Goal: Information Seeking & Learning: Learn about a topic

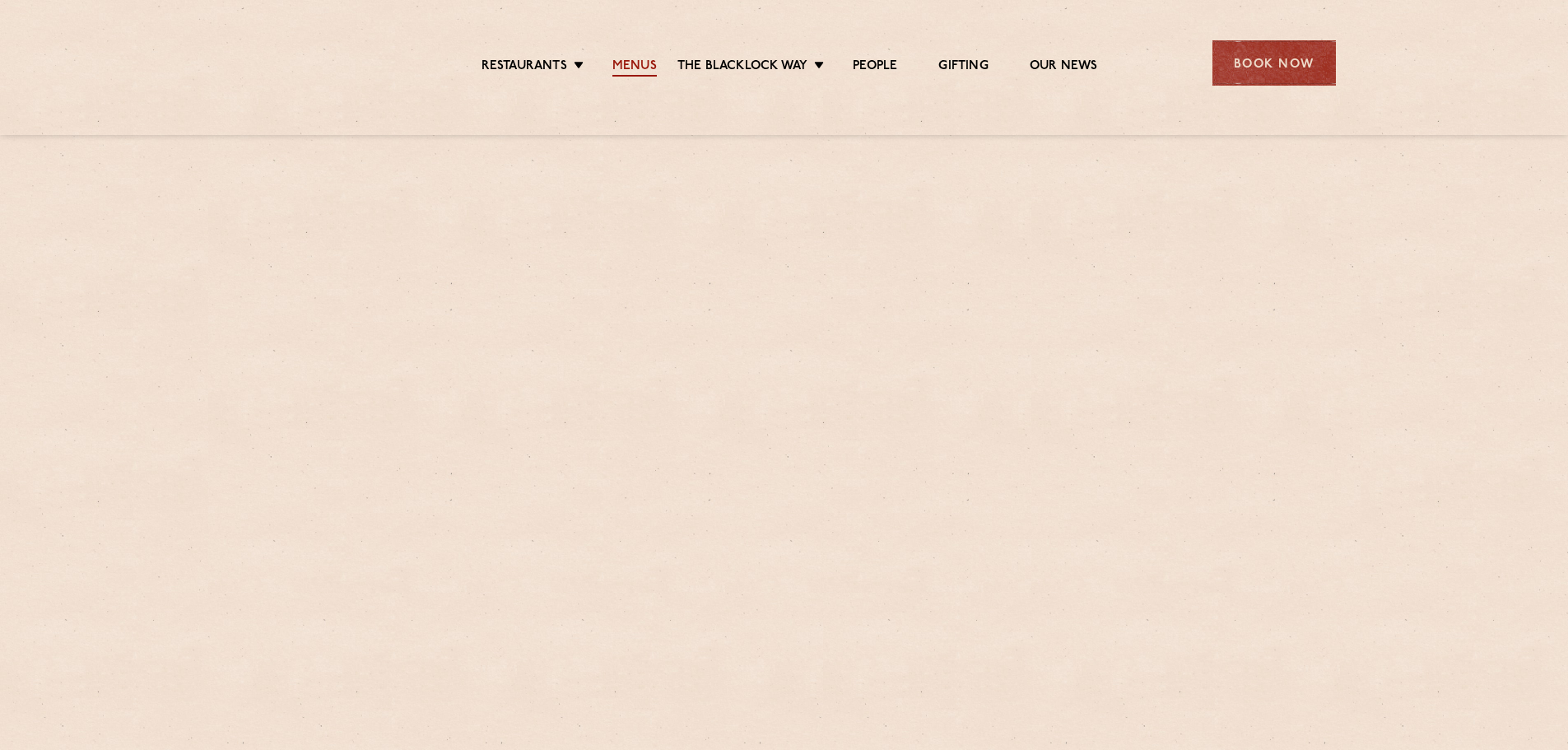
click at [631, 63] on link "Menus" at bounding box center [635, 68] width 45 height 18
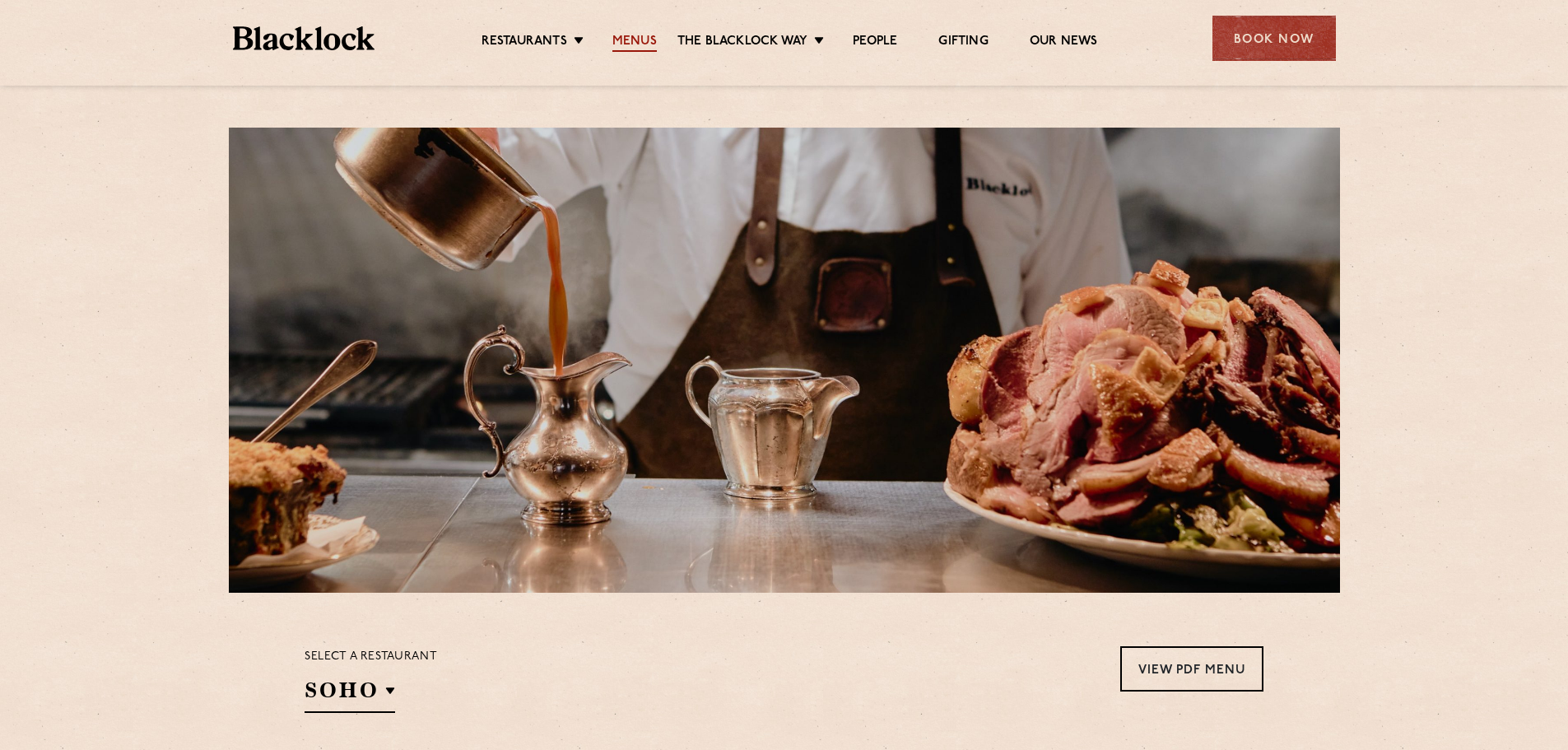
click at [623, 39] on link "Menus" at bounding box center [635, 43] width 45 height 18
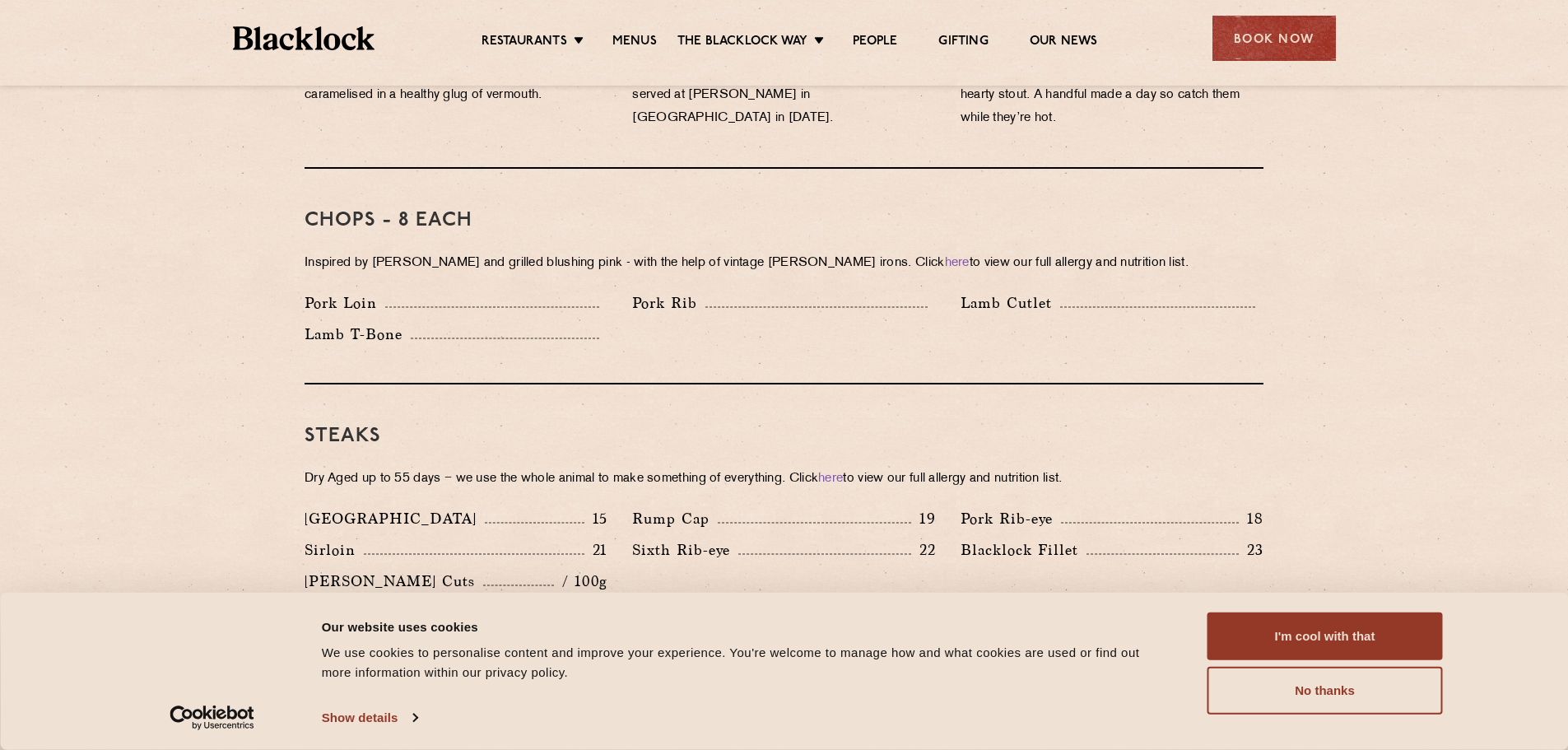
scroll to position [1235, 0]
drag, startPoint x: 455, startPoint y: 198, endPoint x: 477, endPoint y: 200, distance: 22.1
click at [477, 209] on h3 "Chops - 8 each" at bounding box center [784, 220] width 959 height 21
click at [498, 251] on p "Inspired by Joe Beef and grilled blushing pink - with the help of vintage Black…" at bounding box center [784, 262] width 959 height 23
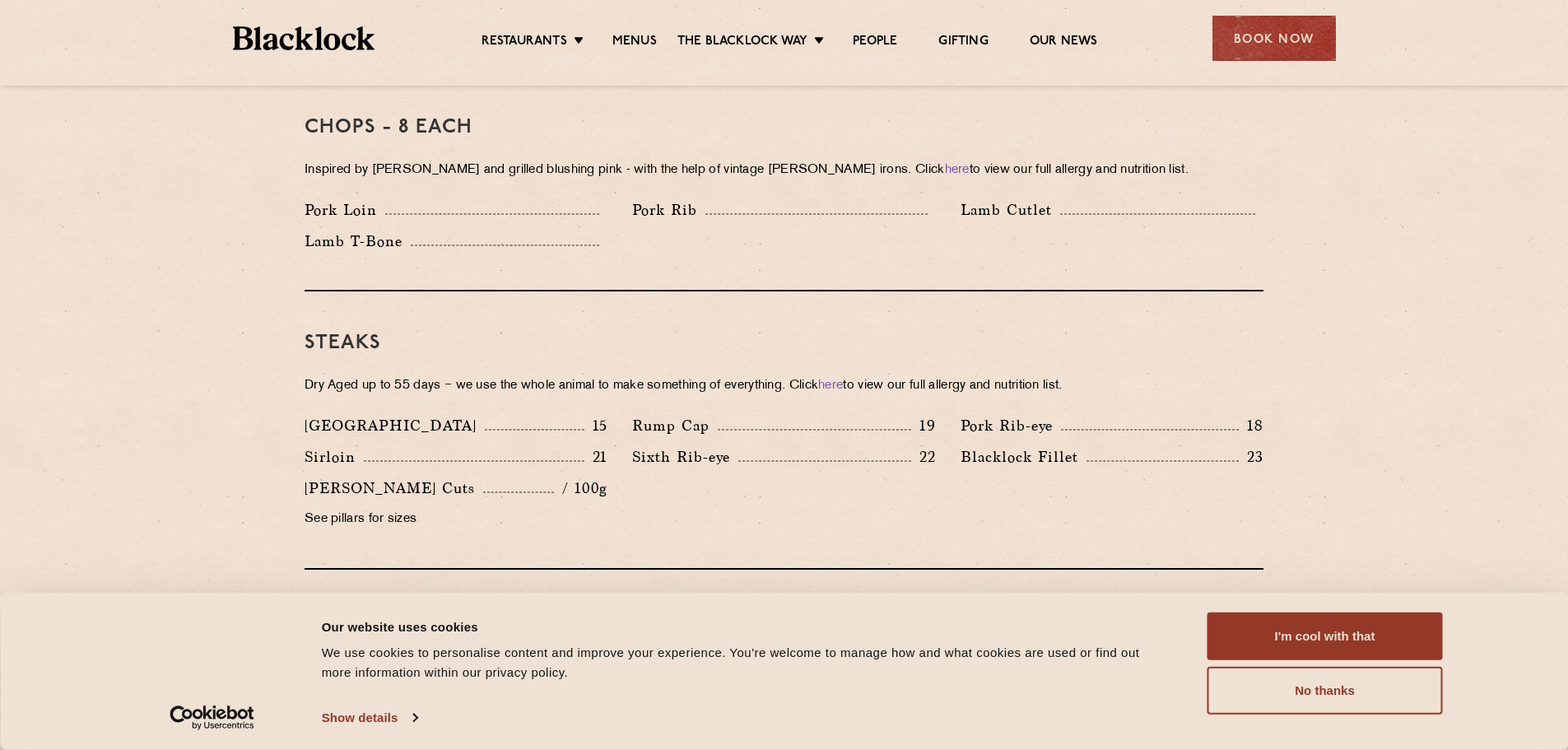
scroll to position [1482, 0]
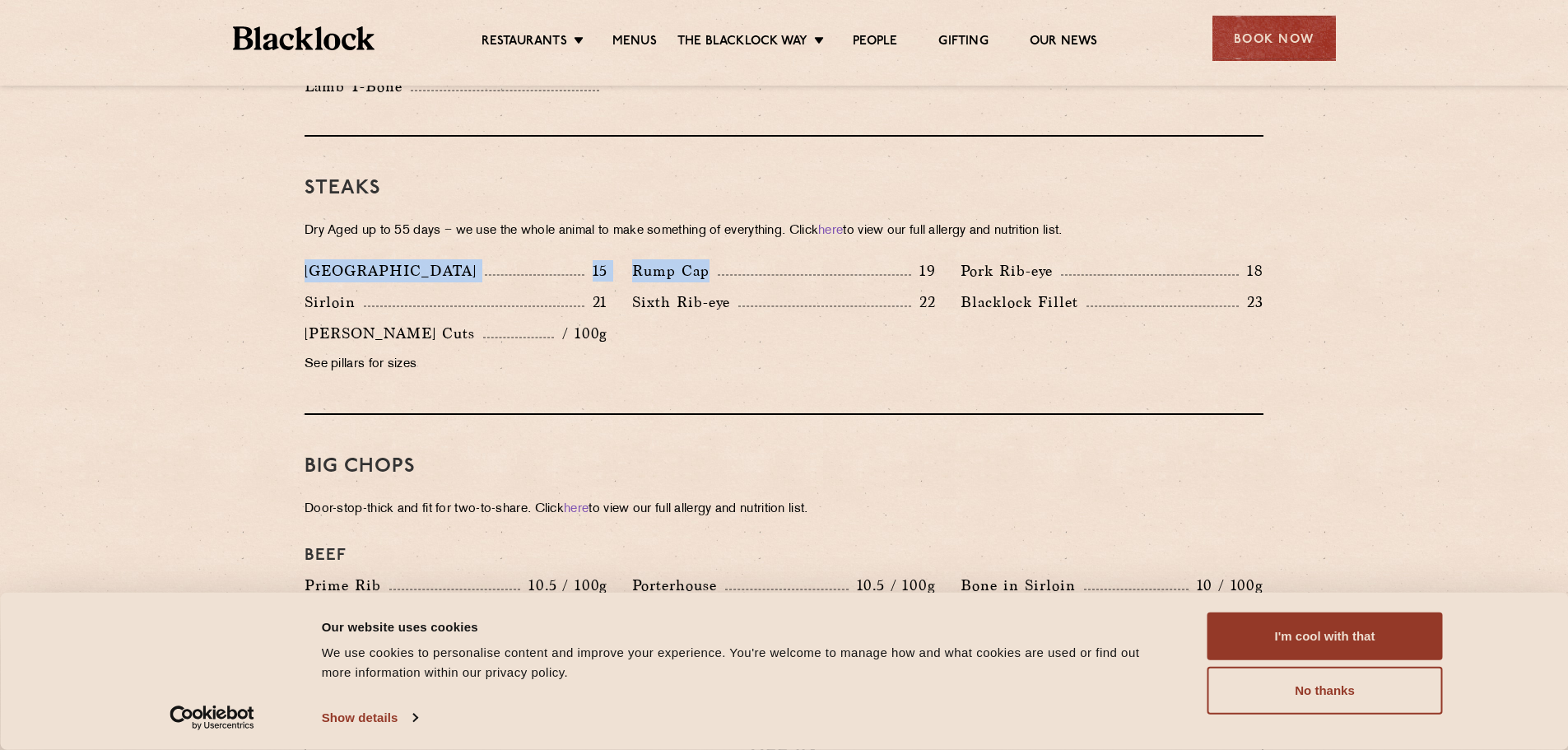
drag, startPoint x: 308, startPoint y: 251, endPoint x: 871, endPoint y: 264, distance: 563.2
click at [871, 264] on div "Denver 15 Rump Cap 19 Pork Rib-eye 18 Sirloin 21 Sixth Rib-eye 22 Blacklock Fil…" at bounding box center [783, 321] width 983 height 125
click at [487, 266] on div "Denver 15" at bounding box center [456, 274] width 328 height 31
click at [1025, 259] on p "Pork Rib-eye" at bounding box center [1011, 270] width 101 height 23
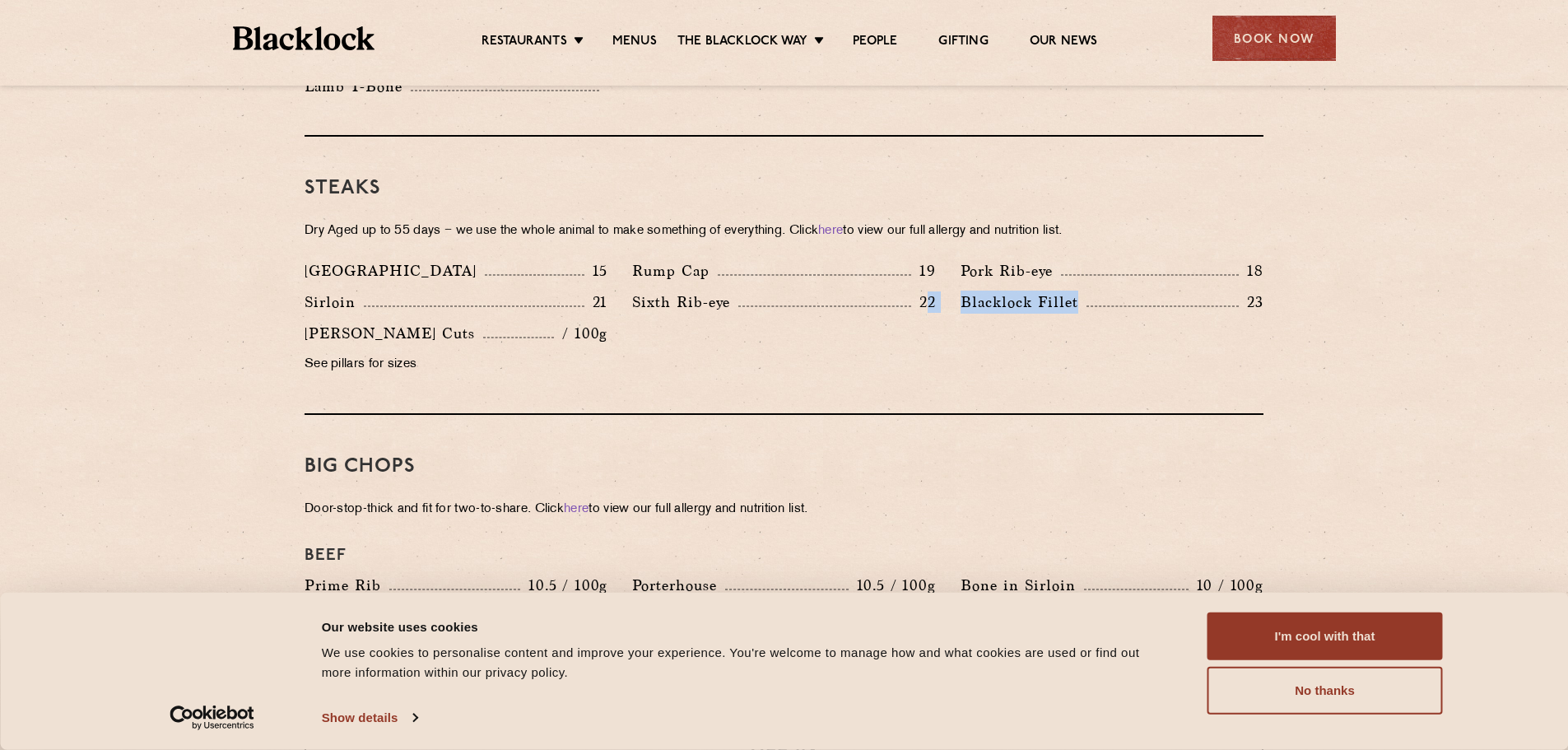
drag, startPoint x: 929, startPoint y: 277, endPoint x: 1233, endPoint y: 276, distance: 304.0
click at [1233, 276] on div "Denver 15 Rump Cap 19 Pork Rib-eye 18 Sirloin 21 Sixth Rib-eye 22 Blacklock Fil…" at bounding box center [783, 321] width 983 height 125
drag, startPoint x: 829, startPoint y: 302, endPoint x: 712, endPoint y: 295, distance: 117.2
click at [826, 304] on div "Denver 15 Rump Cap 19 Pork Rib-eye 18 Sirloin 21 Sixth Rib-eye 22 Blacklock Fil…" at bounding box center [783, 321] width 983 height 125
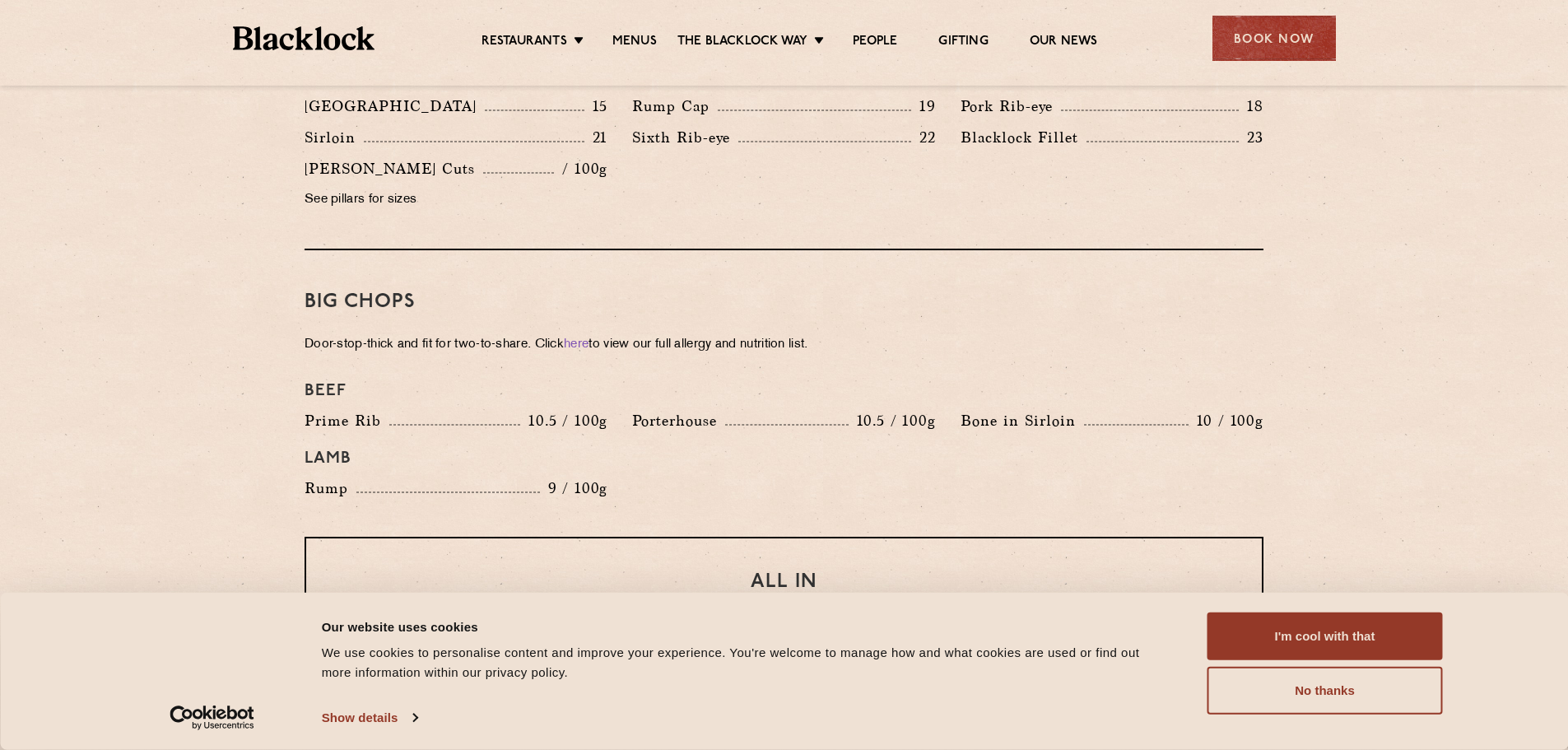
scroll to position [1399, 0]
